Goal: Find specific page/section: Find specific page/section

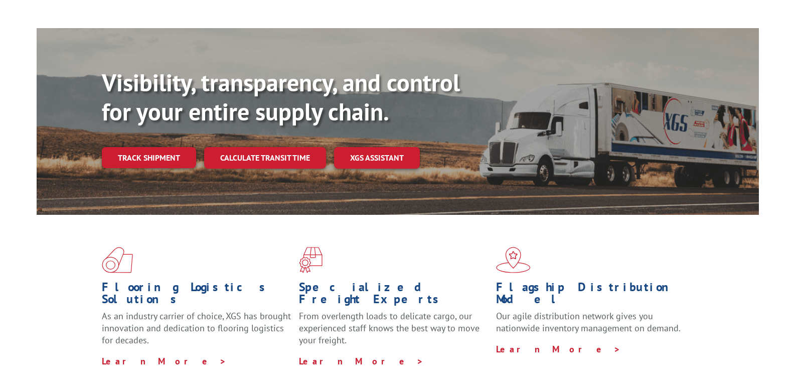
scroll to position [67, 0]
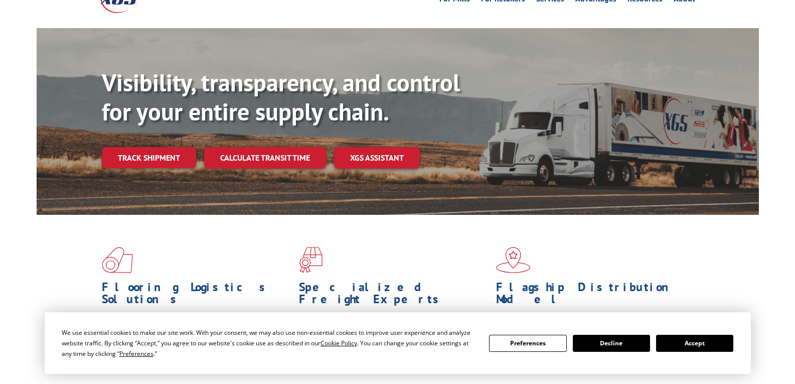
click at [698, 340] on button "Accept" at bounding box center [694, 342] width 77 height 17
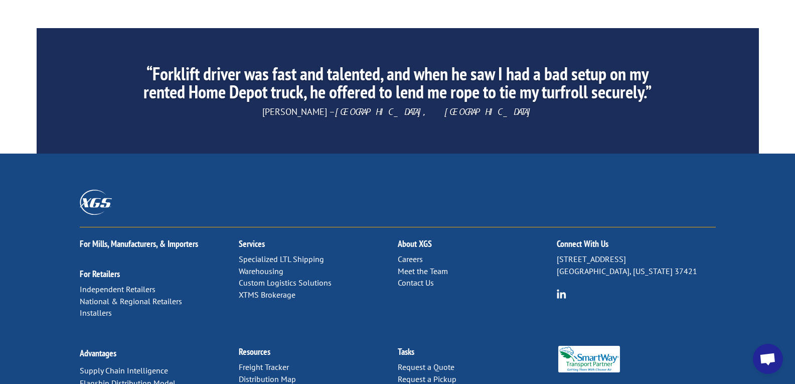
scroll to position [1601, 0]
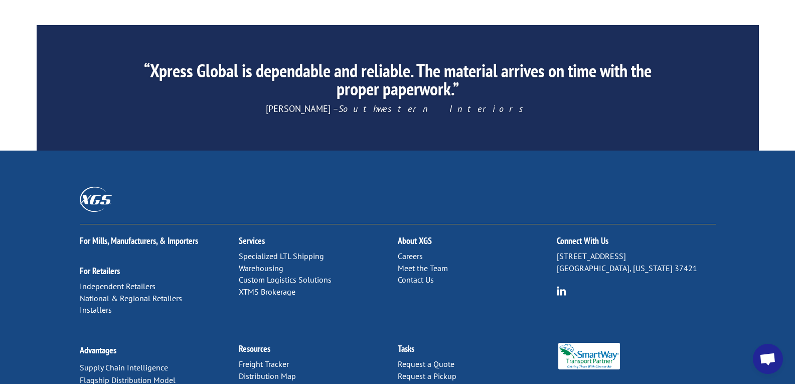
click at [407, 251] on link "Careers" at bounding box center [410, 256] width 25 height 10
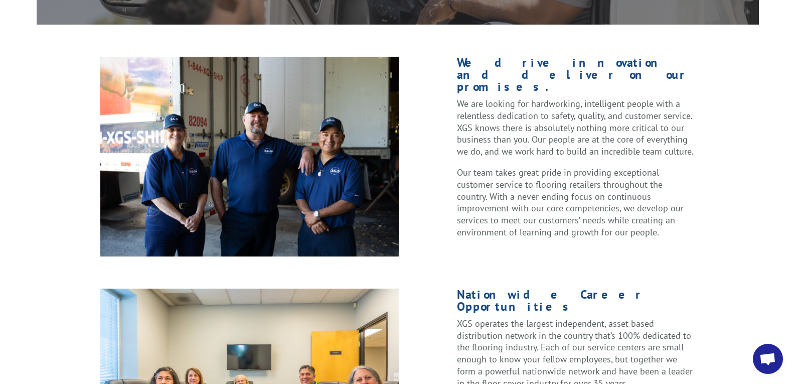
scroll to position [267, 0]
